Goal: Task Accomplishment & Management: Use online tool/utility

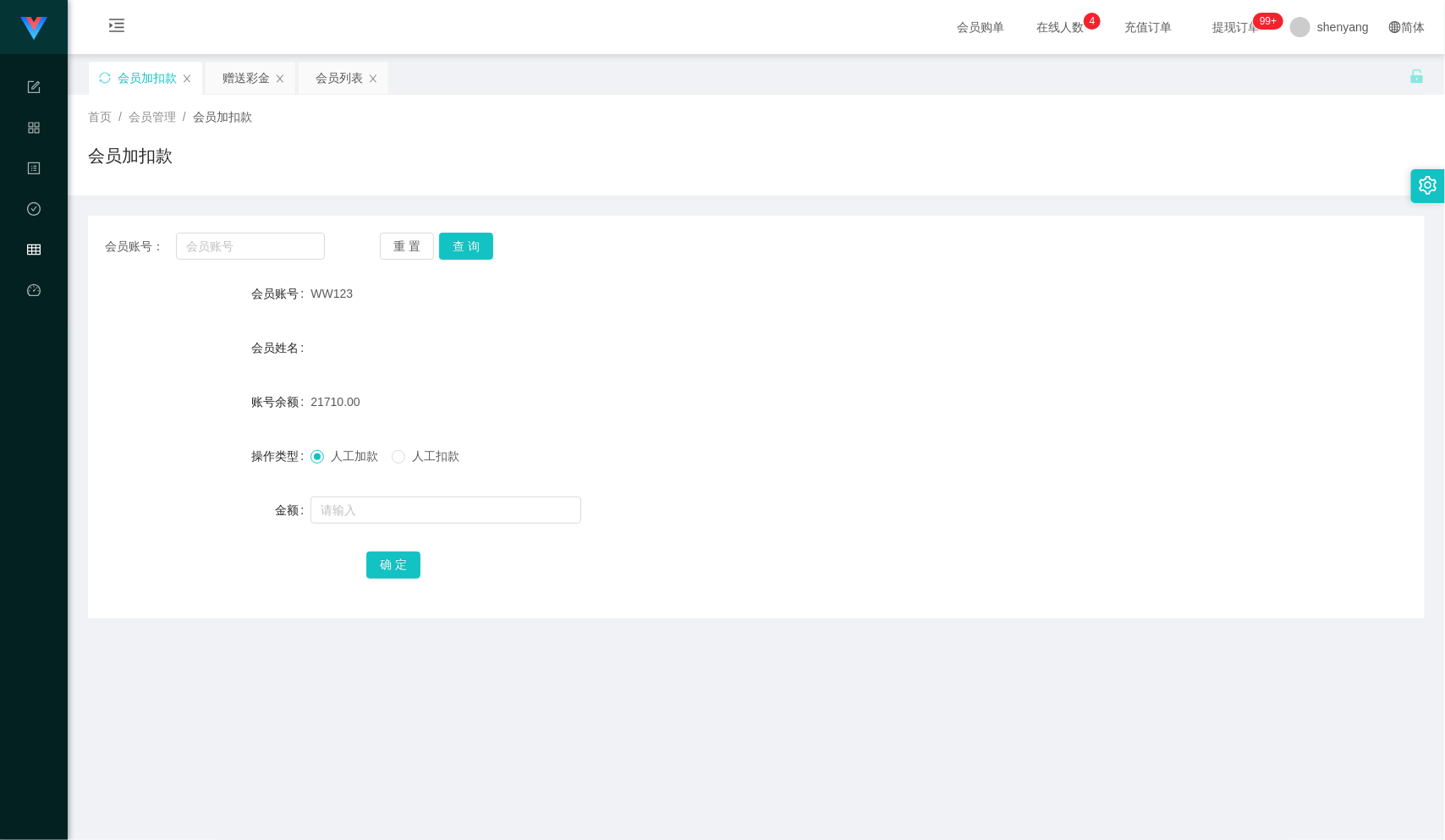
scroll to position [1, 0]
click at [218, 241] on input "text" at bounding box center [250, 245] width 149 height 27
paste input "Eden98"
type input "Eden98"
click at [476, 238] on button "查 询" at bounding box center [465, 245] width 54 height 27
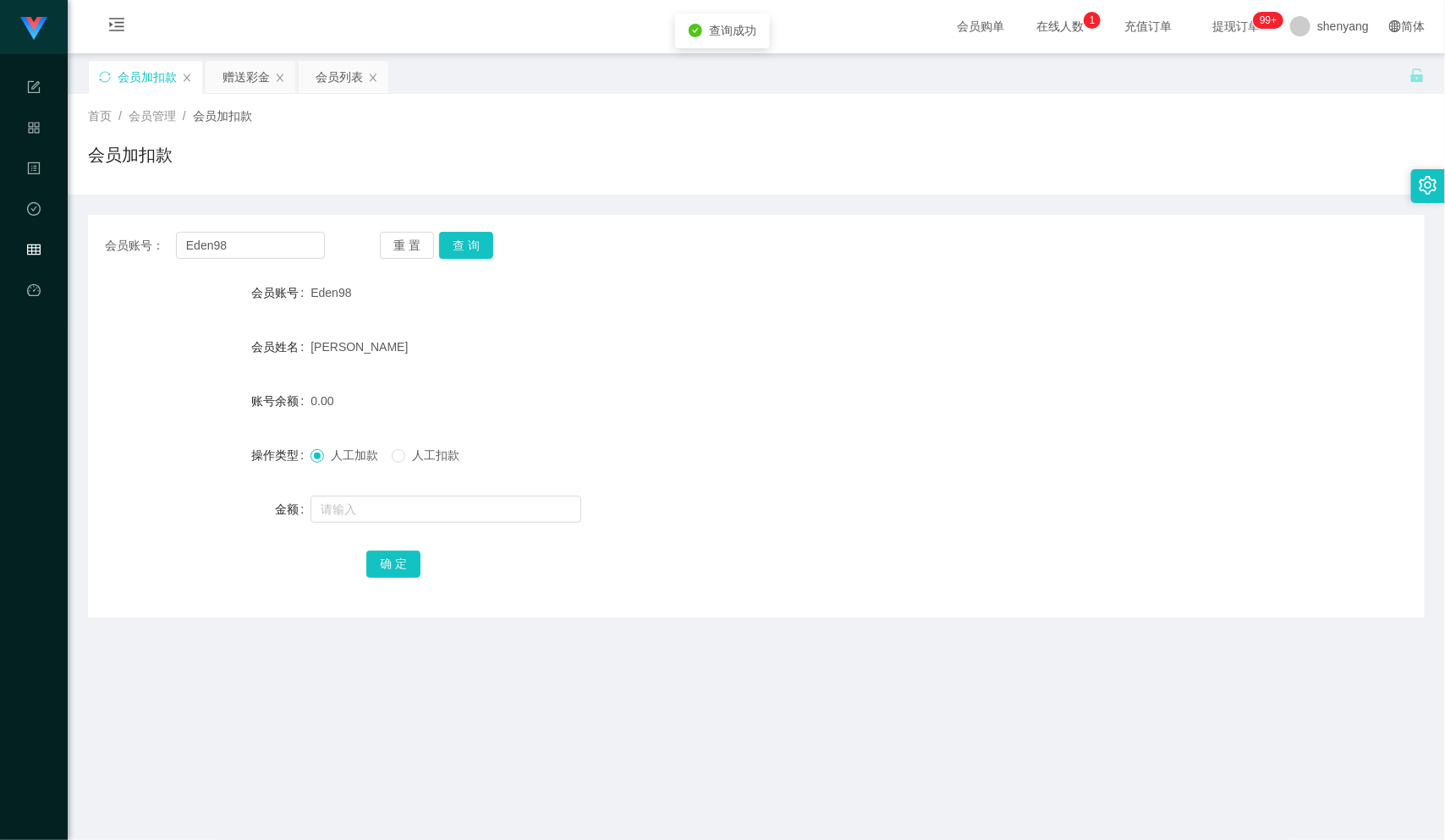
click at [465, 523] on div at bounding box center [701, 509] width 781 height 34
click at [465, 513] on input "text" at bounding box center [446, 509] width 271 height 27
type input "300"
click at [397, 564] on button "确 定" at bounding box center [393, 564] width 54 height 27
drag, startPoint x: 267, startPoint y: 242, endPoint x: 159, endPoint y: 255, distance: 108.8
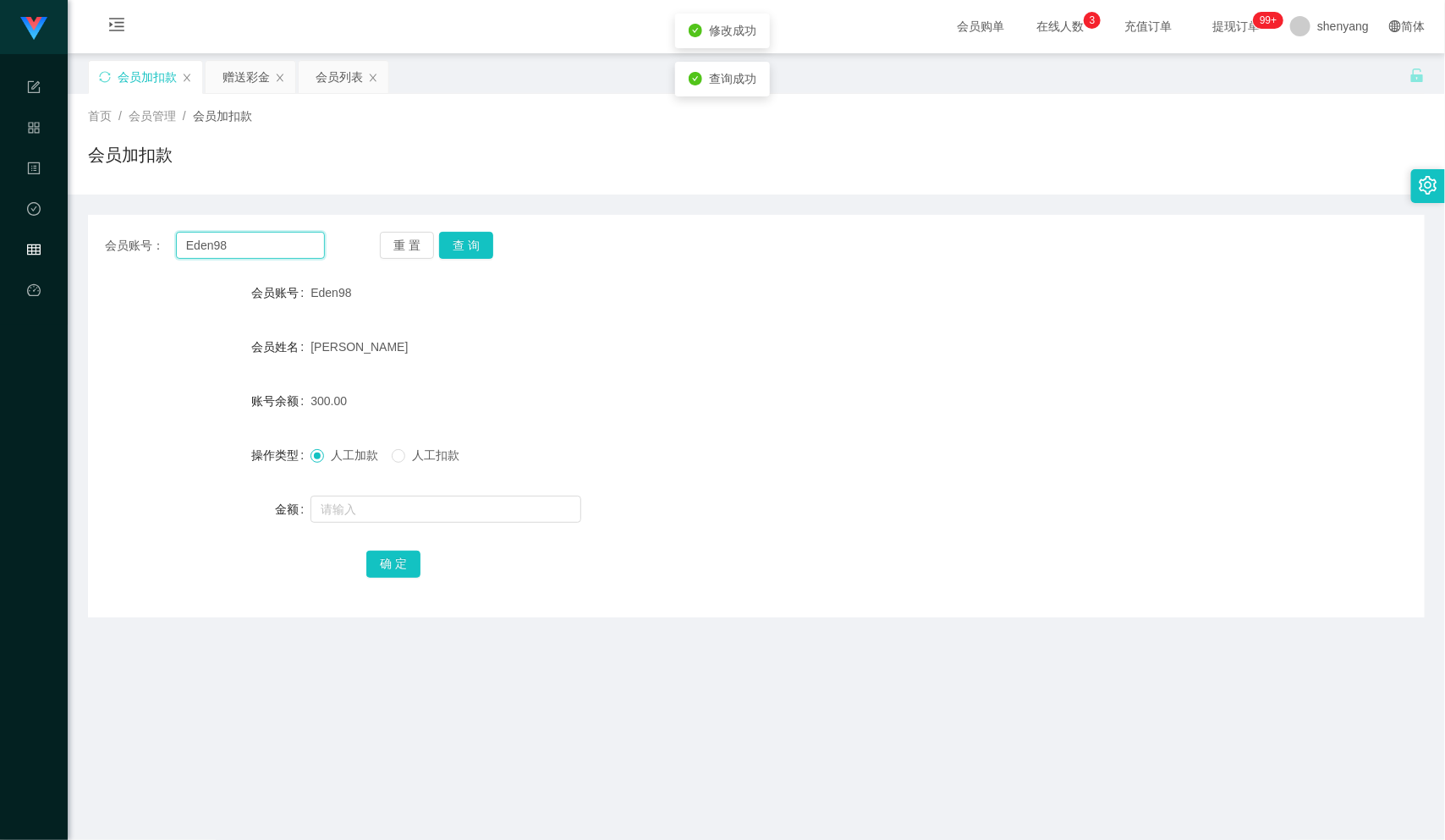
click at [159, 255] on div "会员账号： Eden98" at bounding box center [215, 245] width 220 height 27
click at [206, 247] on input "text" at bounding box center [250, 245] width 149 height 27
paste input "WW123"
type input "WW123"
click at [471, 236] on button "查 询" at bounding box center [465, 245] width 54 height 27
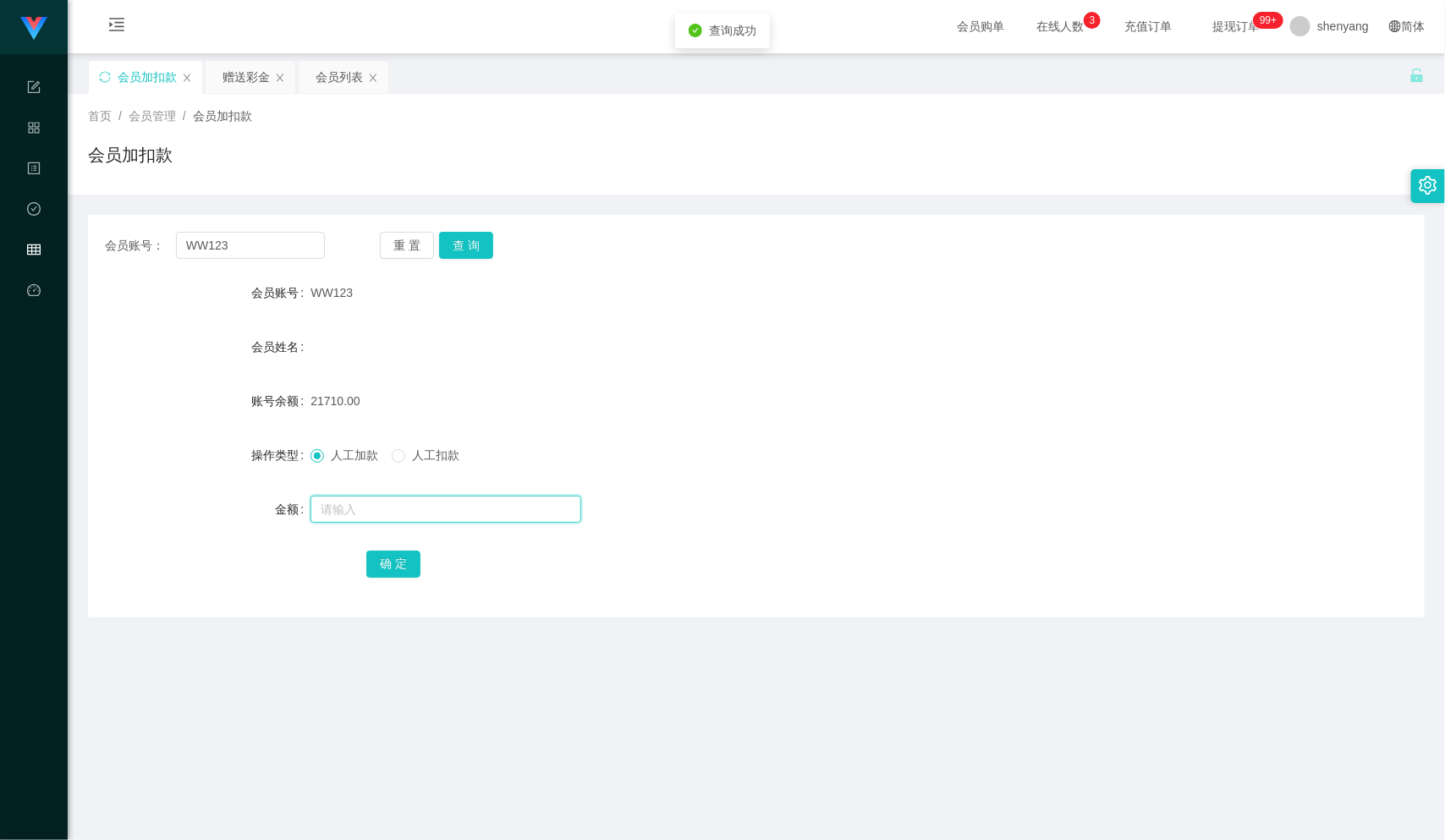
click at [426, 513] on input "text" at bounding box center [446, 509] width 271 height 27
type input "100"
click at [400, 563] on button "确 定" at bounding box center [393, 564] width 54 height 27
drag, startPoint x: 236, startPoint y: 247, endPoint x: 145, endPoint y: 267, distance: 93.2
click at [145, 267] on div "会员账号： WW123 重 置 查 询 会员账号 WW123 会员姓名 账号余额 21810.00 操作类型 人工加款 人工扣款 金额 确 定" at bounding box center [756, 417] width 1337 height 403
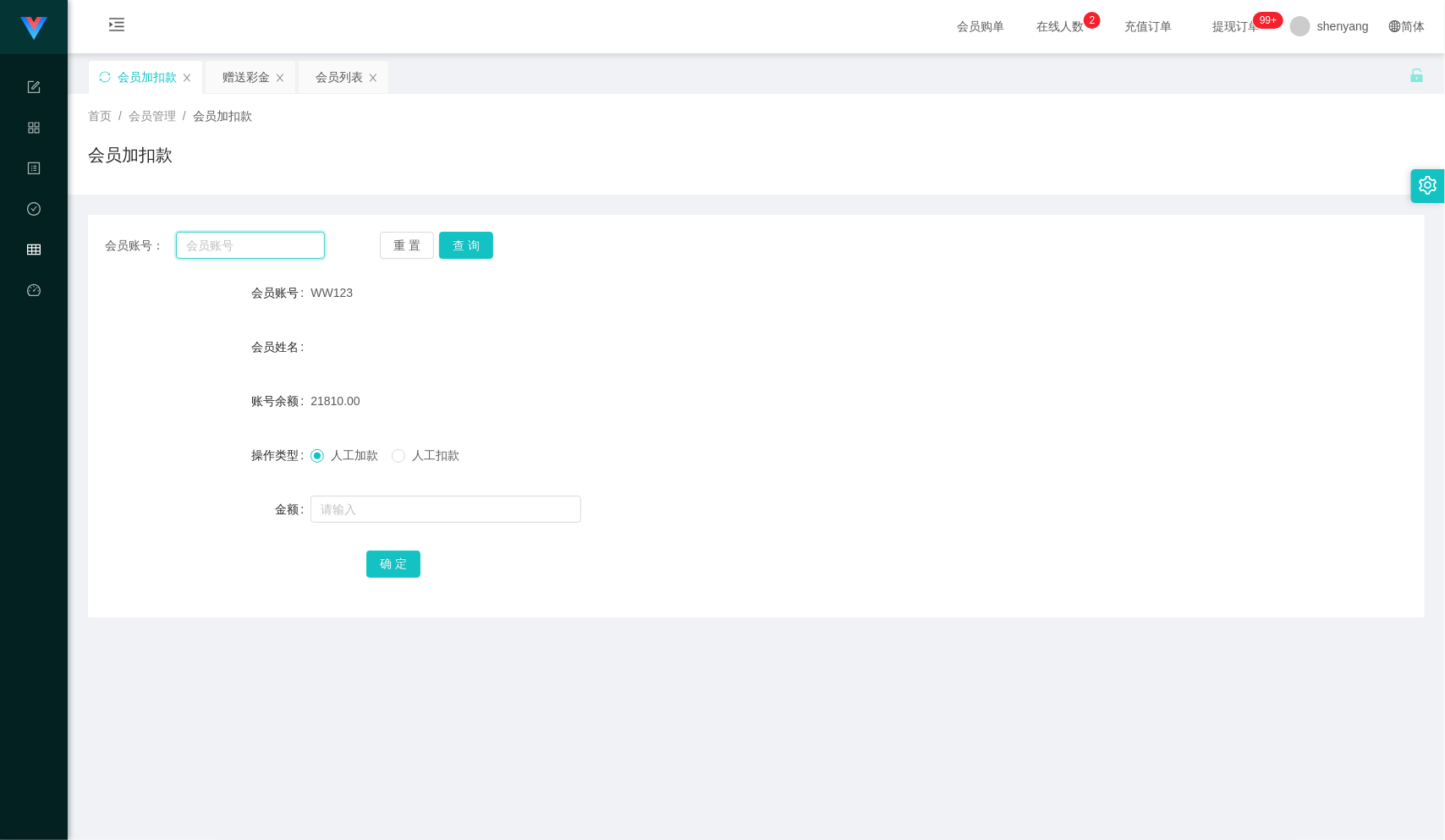
click at [204, 249] on input "text" at bounding box center [250, 245] width 149 height 27
paste input "Czy0830"
type input "Czy0830"
click at [472, 241] on button "查 询" at bounding box center [465, 245] width 54 height 27
click at [452, 504] on input "text" at bounding box center [446, 509] width 271 height 27
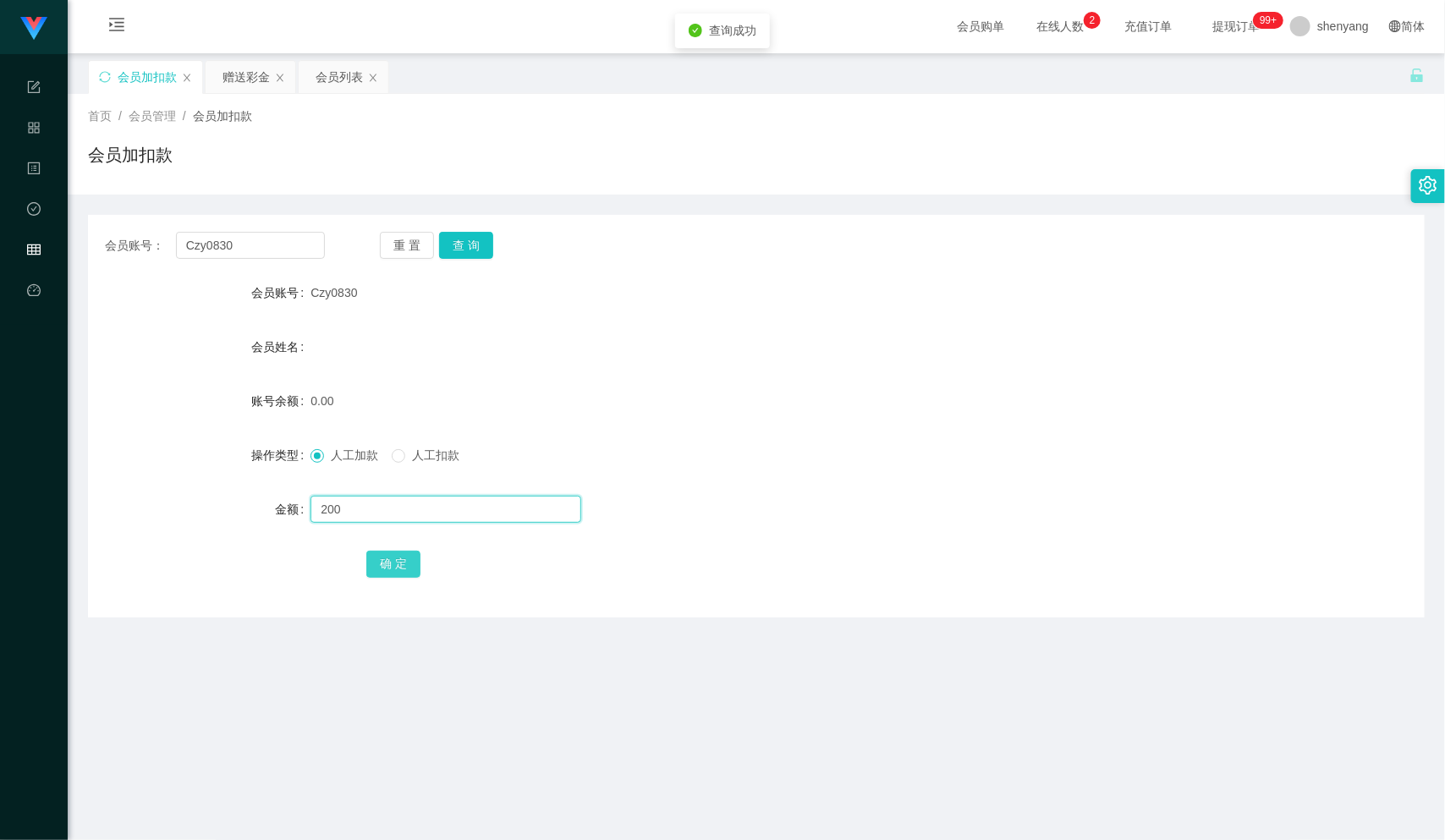
type input "200"
click at [387, 557] on button "确 定" at bounding box center [393, 564] width 54 height 27
click at [117, 262] on div "会员账号： Czy0830 重 置 查 询 会员账号 Czy0830 会员姓名 账号余额 200.00 操作类型 人工加款 人工扣款 金额 确 定" at bounding box center [756, 417] width 1337 height 403
paste input "WW123"
type input "WW123"
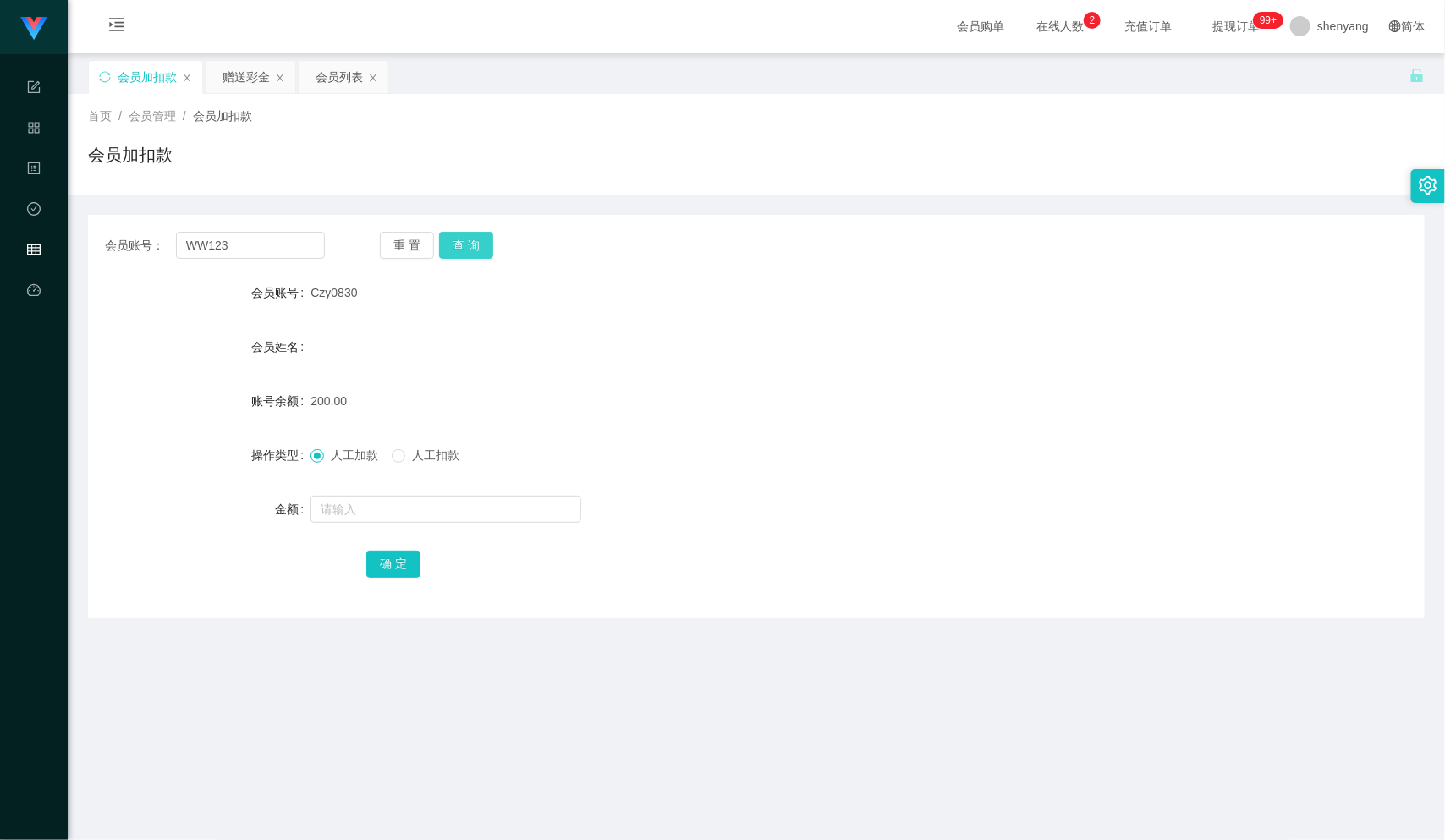
click at [460, 237] on button "查 询" at bounding box center [465, 245] width 54 height 27
click at [427, 518] on input "text" at bounding box center [446, 509] width 271 height 27
type input "200"
click at [389, 556] on button "确 定" at bounding box center [393, 564] width 54 height 27
drag, startPoint x: 173, startPoint y: 254, endPoint x: 155, endPoint y: 255, distance: 18.0
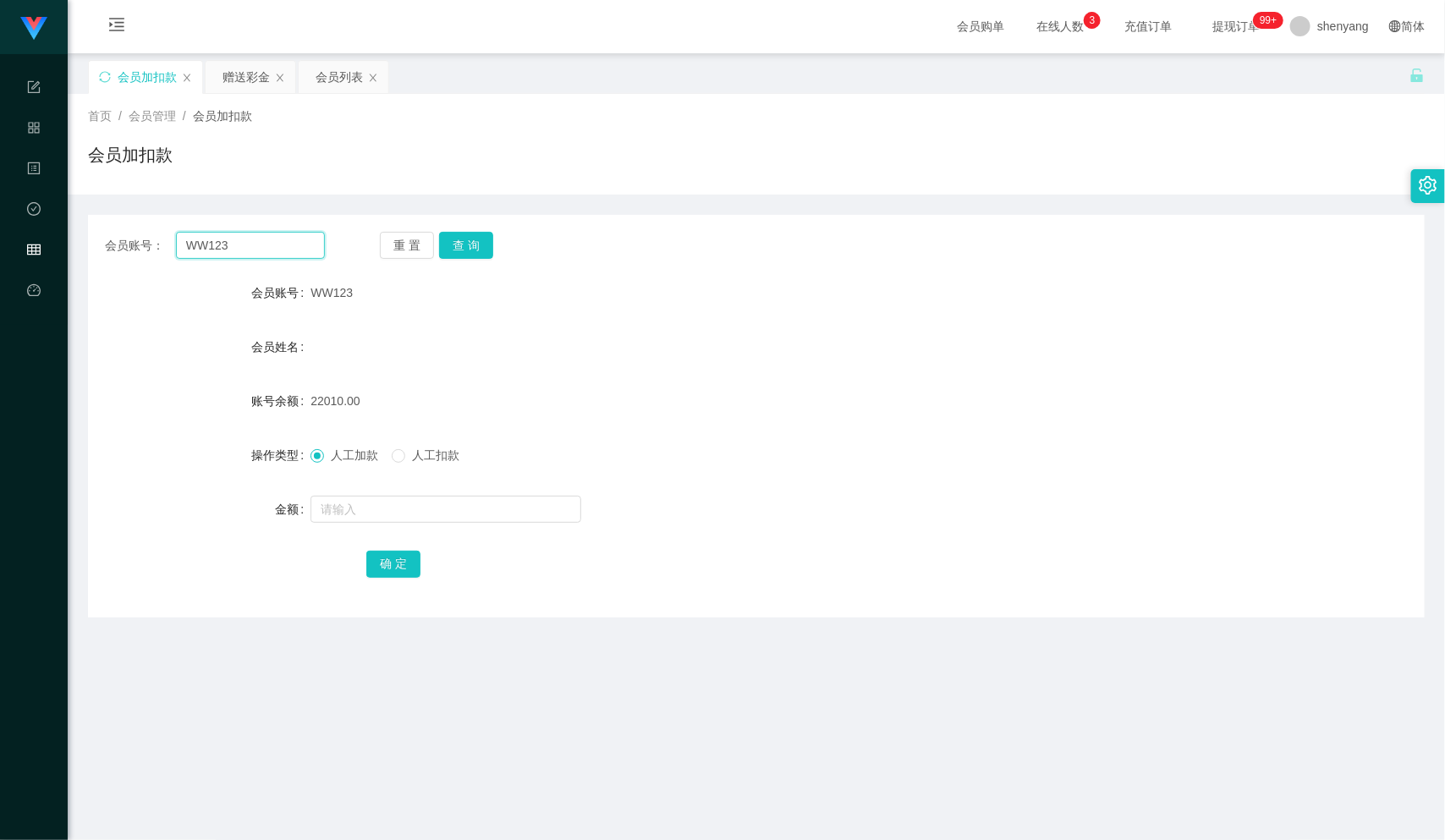
click at [155, 255] on div "会员账号： WW123" at bounding box center [215, 245] width 220 height 27
paste input "NGLAIYIN"
type input "NGLAIYIN"
click at [476, 242] on button "查 询" at bounding box center [465, 245] width 54 height 27
click at [412, 504] on input "text" at bounding box center [446, 509] width 271 height 27
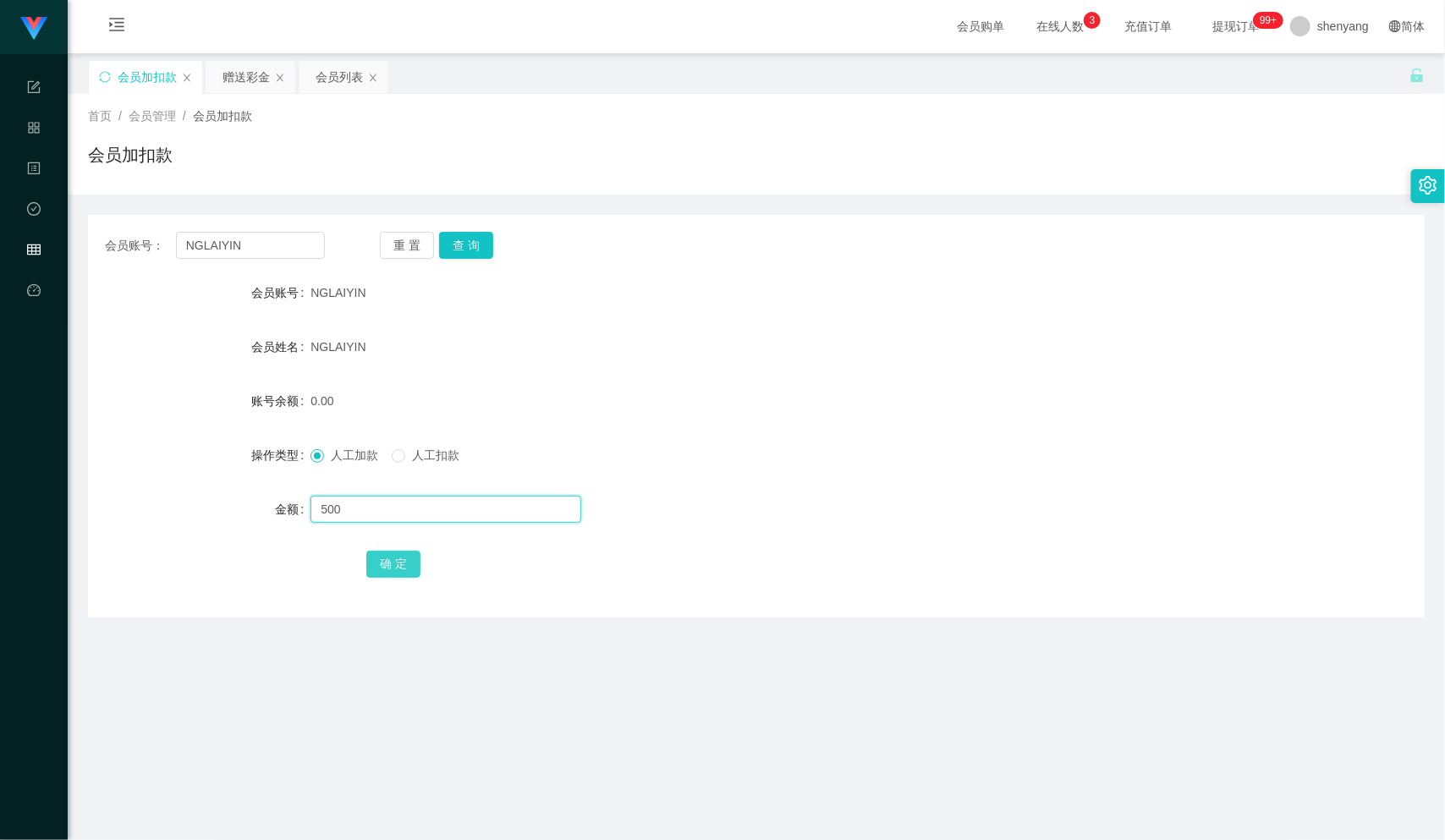
type input "500"
click at [391, 567] on button "确 定" at bounding box center [393, 564] width 54 height 27
drag, startPoint x: 173, startPoint y: 256, endPoint x: 102, endPoint y: 269, distance: 72.2
click at [99, 267] on div "会员账号： NGLAIYIN 重 置 查 询 会员账号 NGLAIYIN 会员姓名 NGLAIYIN 账号余额 500.00 操作类型 人工加款 人工扣款 金…" at bounding box center [756, 417] width 1337 height 403
click at [216, 249] on input "text" at bounding box center [250, 245] width 149 height 27
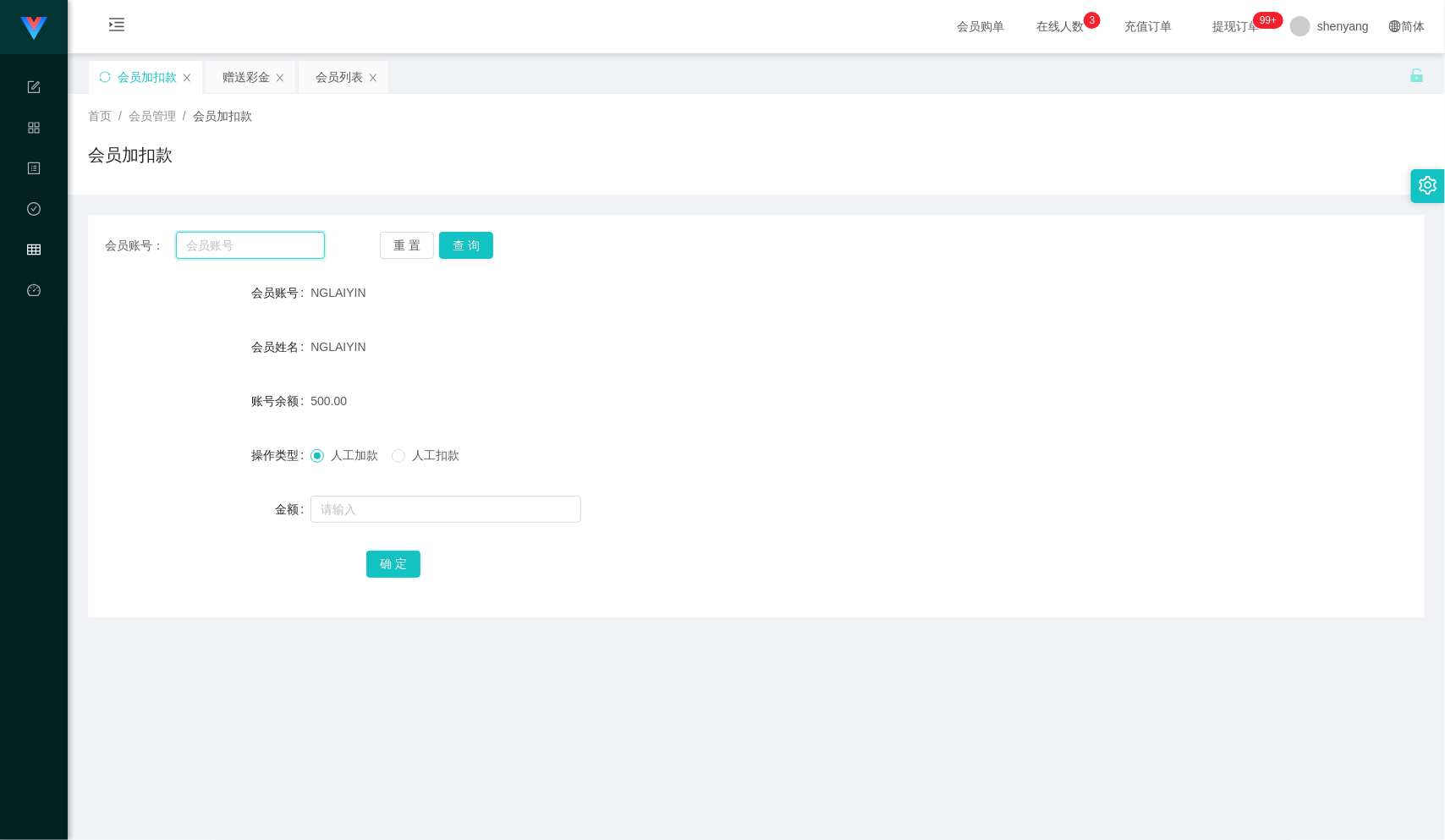
paste input "WW123"
type input "WW123"
click at [470, 234] on button "查 询" at bounding box center [465, 245] width 54 height 27
click at [417, 497] on input "text" at bounding box center [446, 509] width 271 height 27
type input "100"
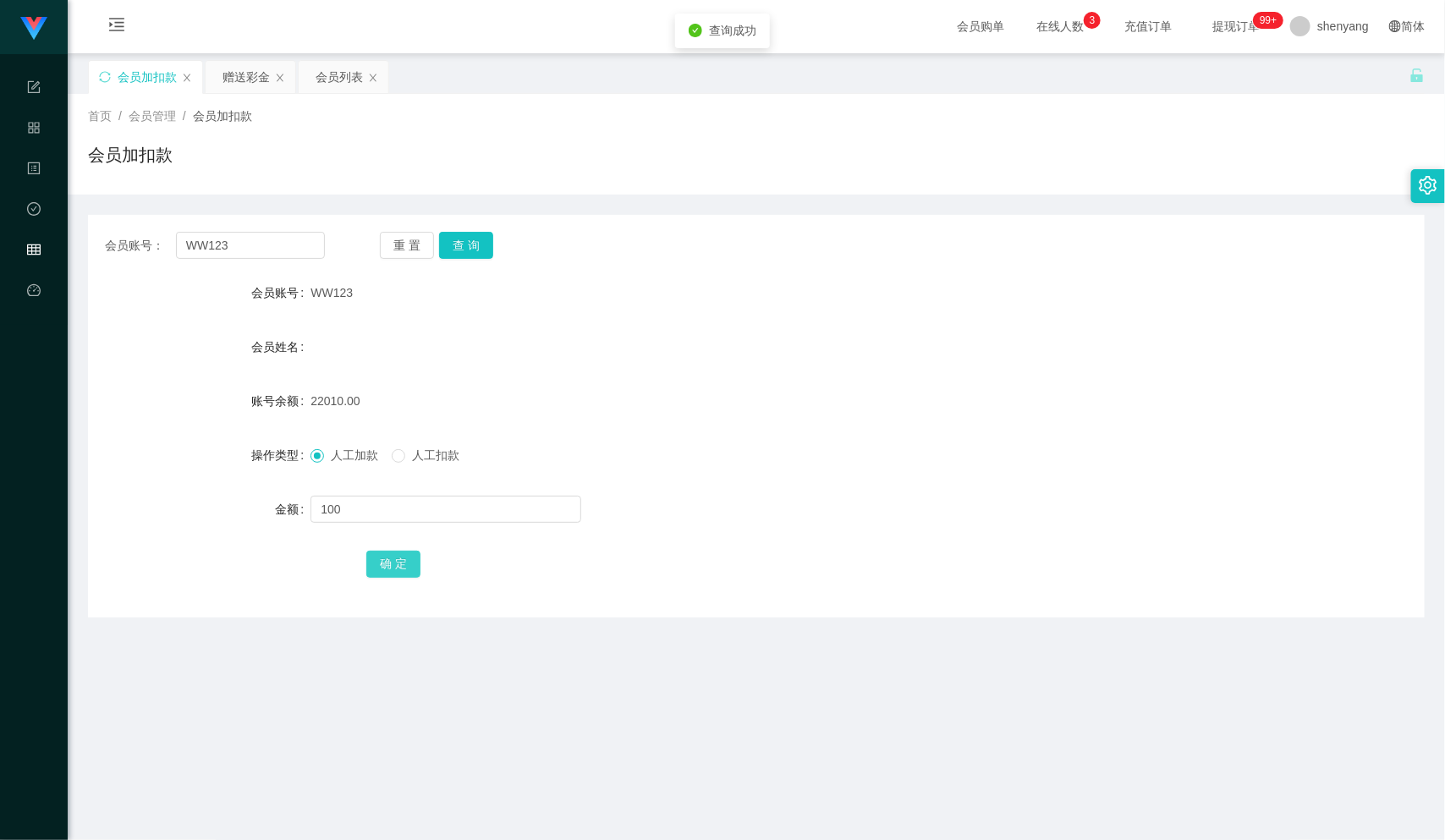
click at [389, 559] on button "确 定" at bounding box center [393, 564] width 54 height 27
drag, startPoint x: 193, startPoint y: 249, endPoint x: 126, endPoint y: 265, distance: 68.9
click at [115, 264] on div "会员账号： WW123 重 置 查 询 会员账号 WW123 会员姓名 账号余额 22110.00 操作类型 人工加款 人工扣款 金额 确 定" at bounding box center [756, 417] width 1337 height 403
click at [222, 238] on input "text" at bounding box center [250, 245] width 149 height 27
paste input "1234567890123"
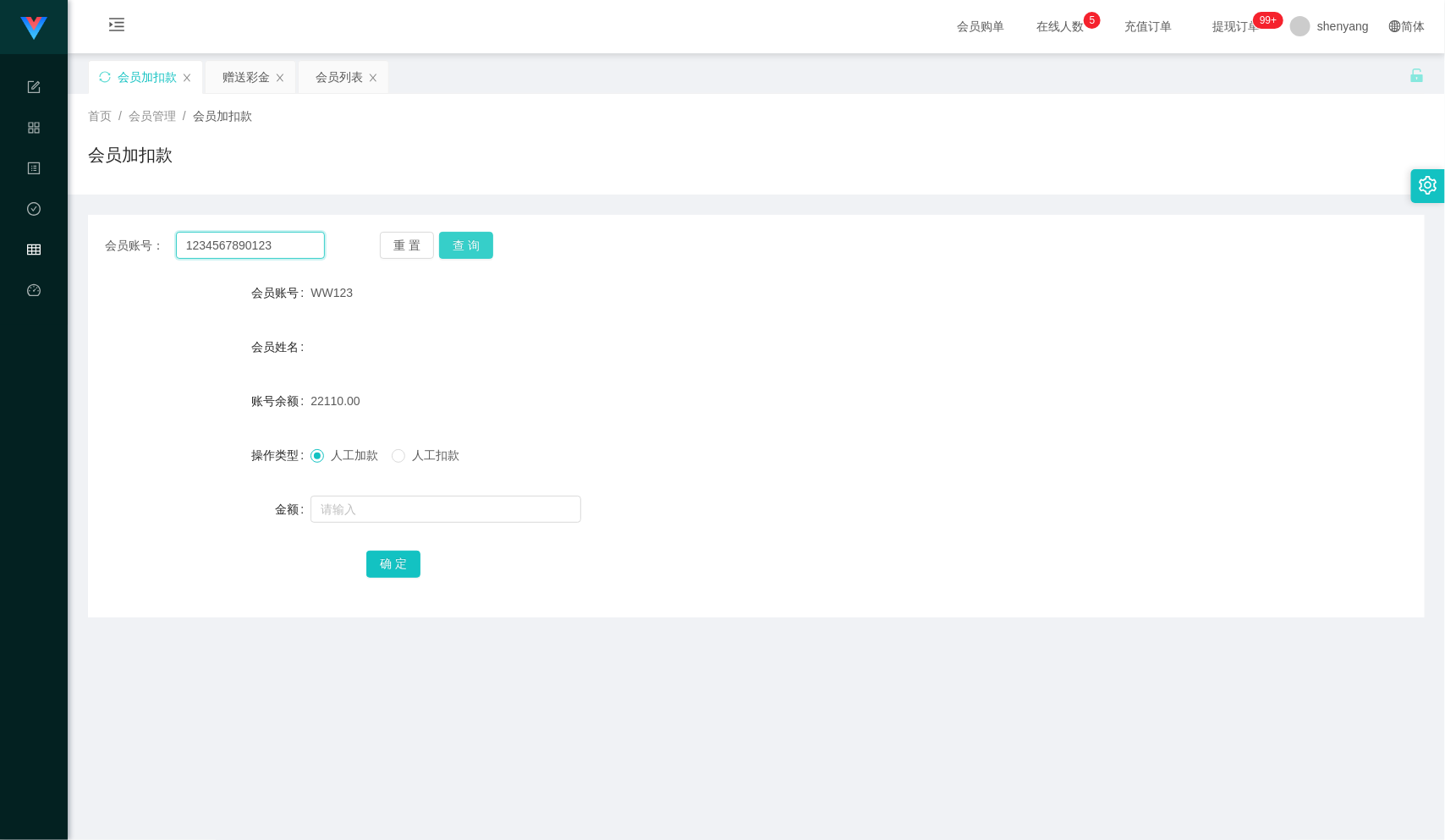
type input "1234567890123"
click at [455, 239] on button "查 询" at bounding box center [465, 245] width 54 height 27
click at [371, 518] on input "text" at bounding box center [446, 509] width 271 height 27
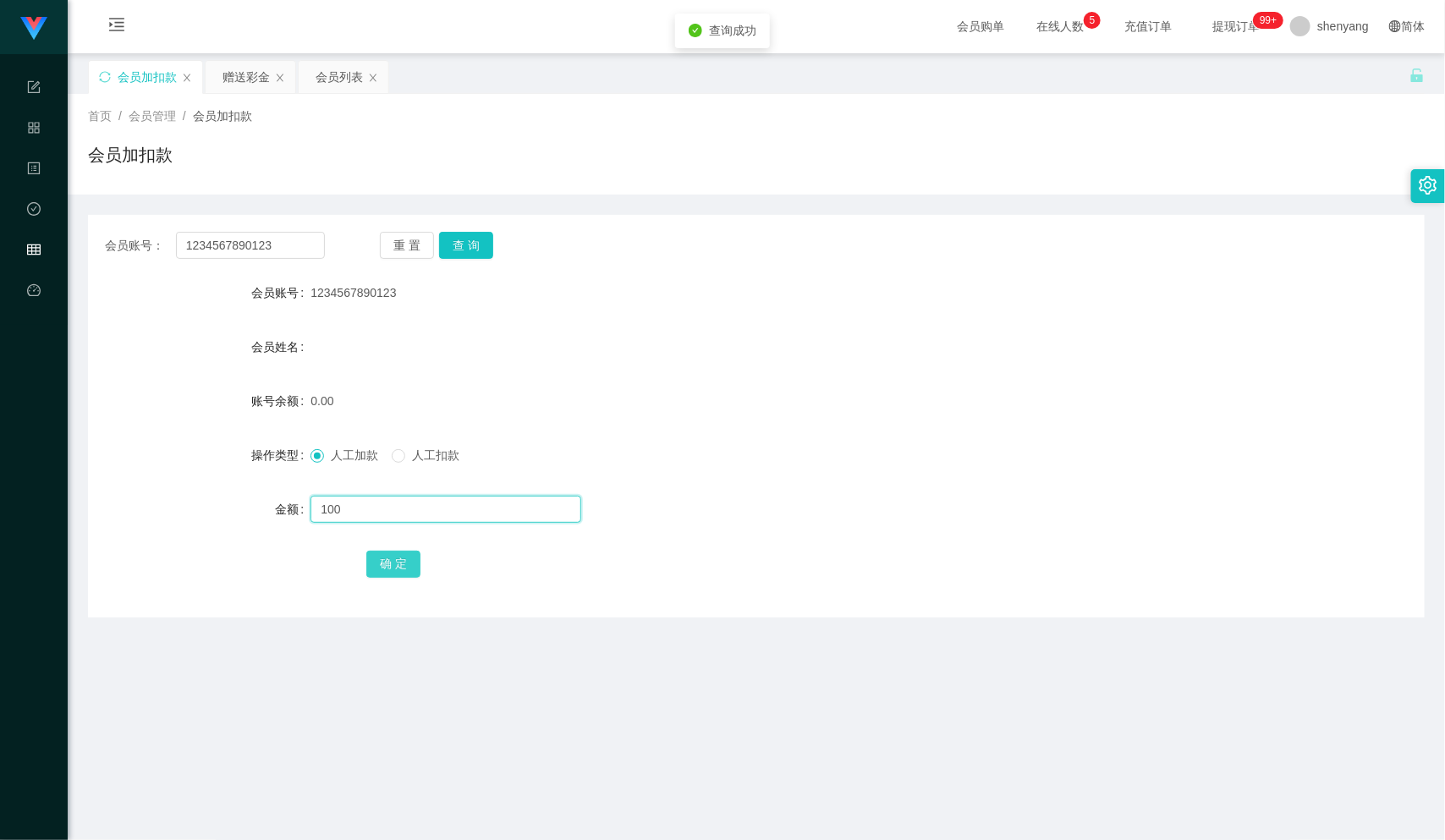
type input "100"
click at [379, 559] on button "确 定" at bounding box center [393, 564] width 54 height 27
drag, startPoint x: 293, startPoint y: 247, endPoint x: 94, endPoint y: 251, distance: 199.0
click at [89, 247] on div "会员账号： 1234567890123 重 置 查 询" at bounding box center [756, 245] width 1337 height 27
click at [199, 245] on input "text" at bounding box center [250, 245] width 149 height 27
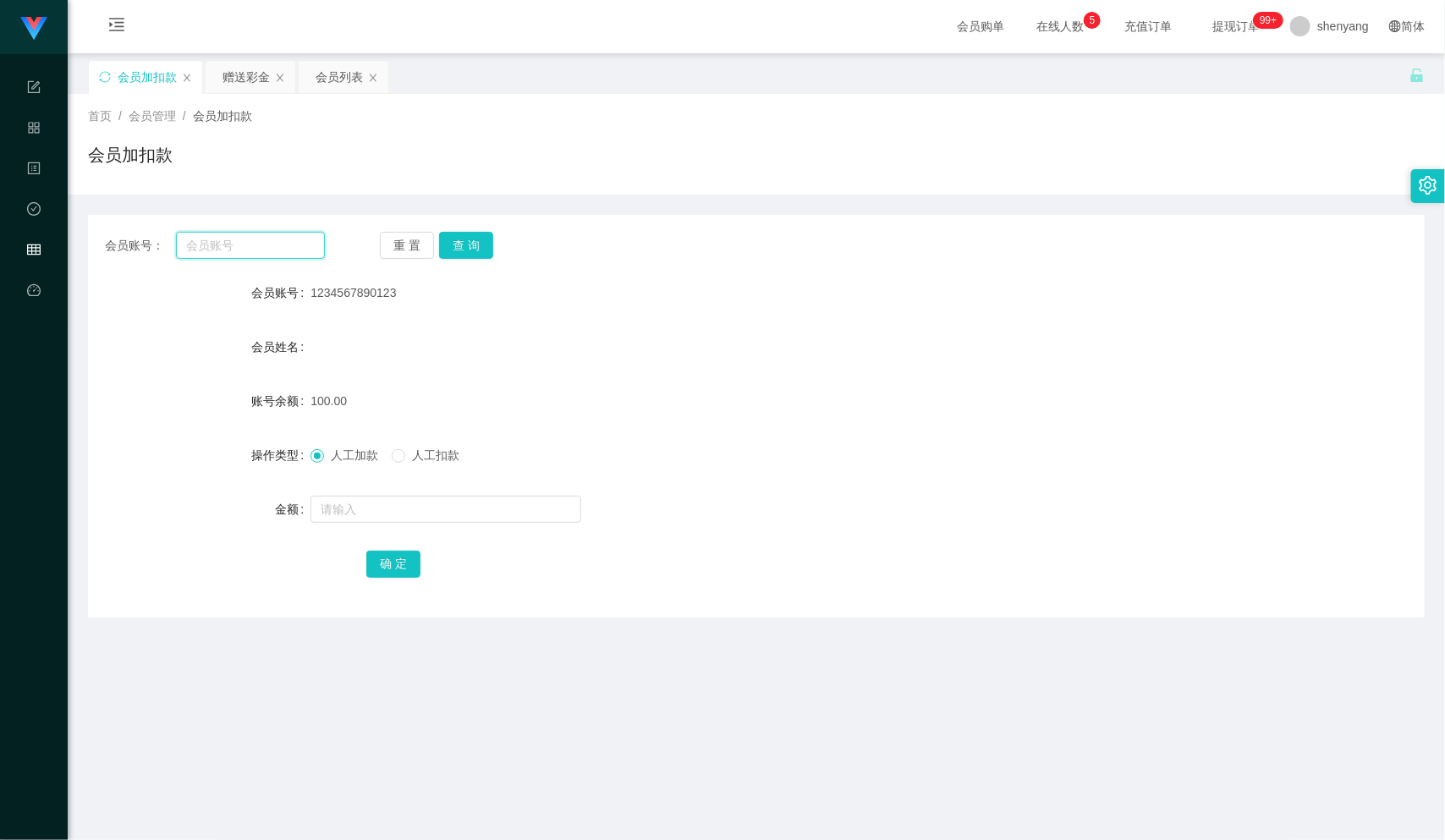
paste input "Dexdex"
type input "Dexdex"
click at [460, 236] on button "查 询" at bounding box center [465, 245] width 54 height 27
click at [354, 503] on input "text" at bounding box center [446, 509] width 271 height 27
type input "100"
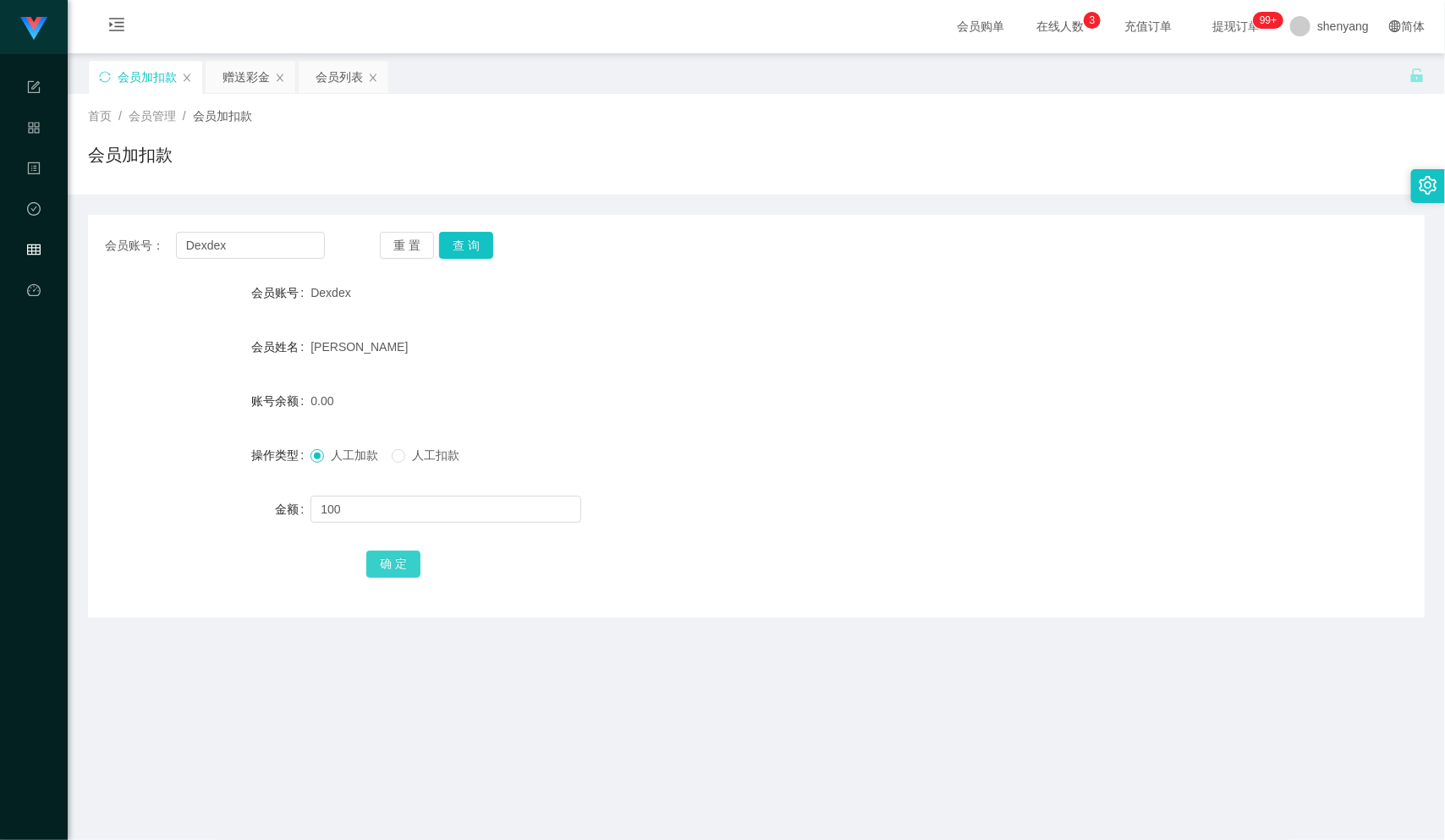
click at [396, 557] on button "确 定" at bounding box center [393, 564] width 54 height 27
drag, startPoint x: 237, startPoint y: 237, endPoint x: 116, endPoint y: 262, distance: 123.6
click at [116, 262] on div "会员账号： Dexdex 重 置 查 询 会员账号 Dexdex 会员姓名 [PERSON_NAME] 账号余额 100.00 操作类型 人工加款 人工扣款 …" at bounding box center [756, 417] width 1337 height 403
click at [227, 242] on input "text" at bounding box center [250, 245] width 149 height 27
paste input "Eden98"
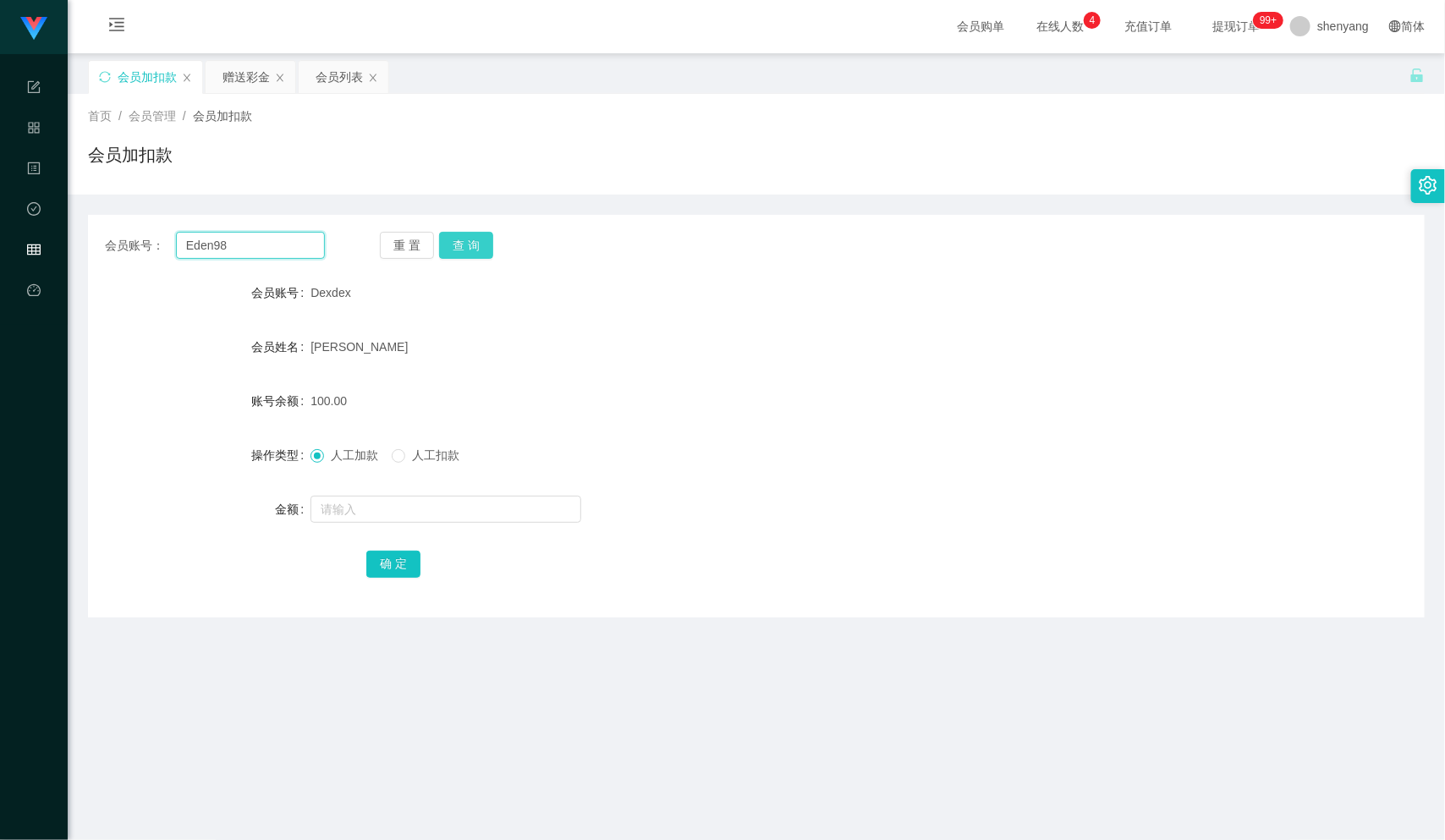
type input "Eden98"
click at [470, 244] on button "查 询" at bounding box center [465, 245] width 54 height 27
click at [432, 500] on input "text" at bounding box center [446, 509] width 271 height 27
type input "500"
click at [393, 563] on button "确 定" at bounding box center [393, 564] width 54 height 27
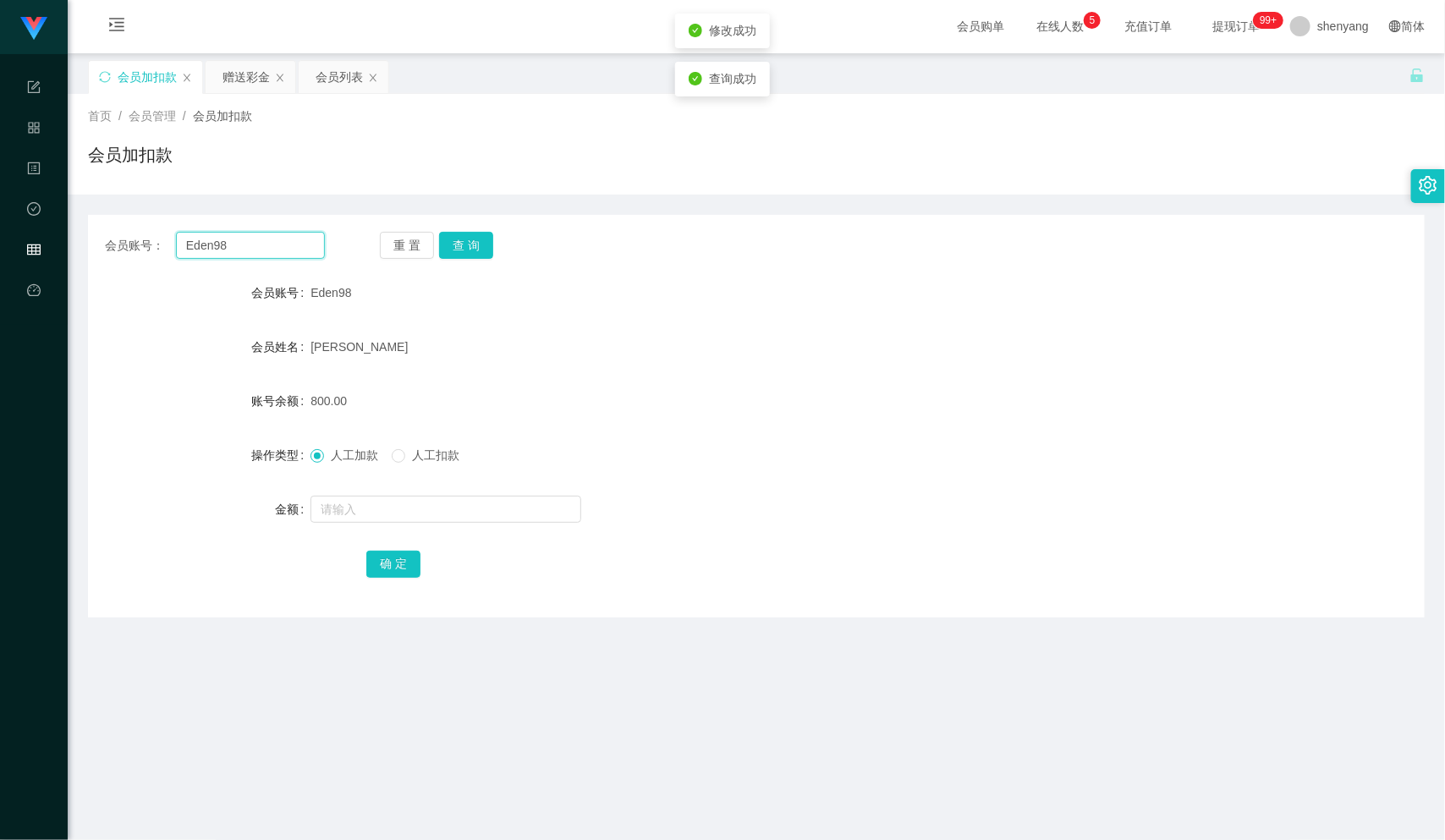
drag, startPoint x: 237, startPoint y: 244, endPoint x: 133, endPoint y: 262, distance: 105.5
click at [136, 261] on div "会员账号： Eden98 重 置 查 询 会员账号 Eden98 会员姓名 [PERSON_NAME] 账号余额 800.00 操作类型 人工加款 人工扣款 …" at bounding box center [756, 417] width 1337 height 403
